Goal: Transaction & Acquisition: Register for event/course

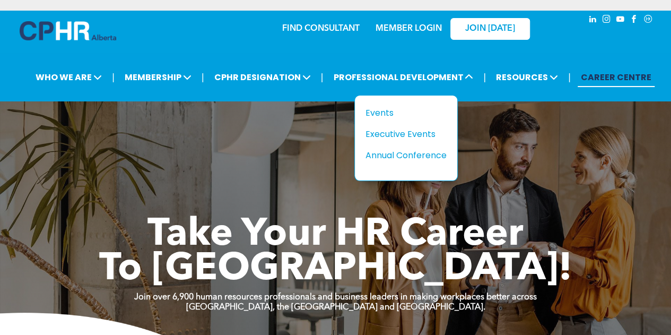
click at [373, 114] on div "Events" at bounding box center [401, 112] width 73 height 13
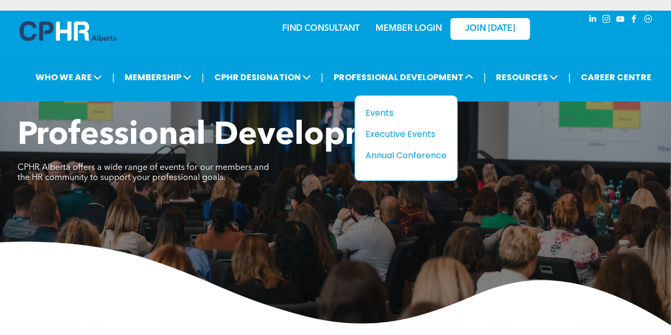
click at [402, 153] on div "Annual Conference" at bounding box center [401, 154] width 73 height 13
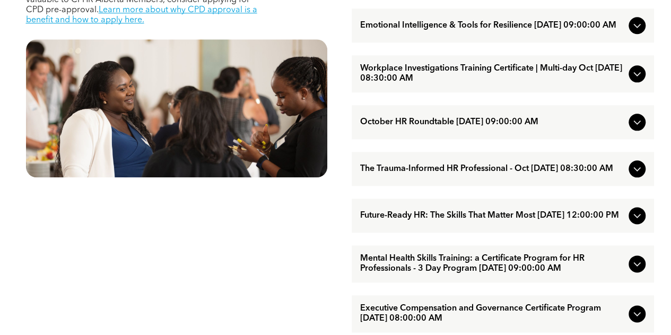
scroll to position [563, 0]
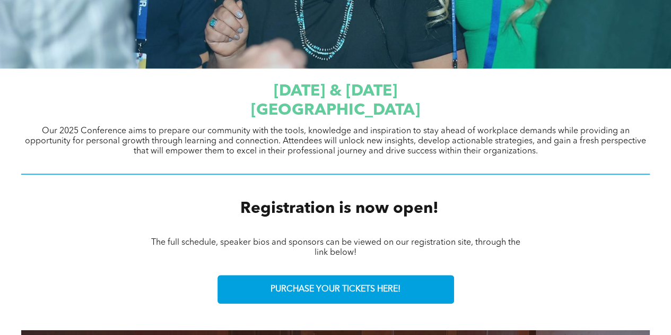
scroll to position [319, 0]
